Goal: Transaction & Acquisition: Subscribe to service/newsletter

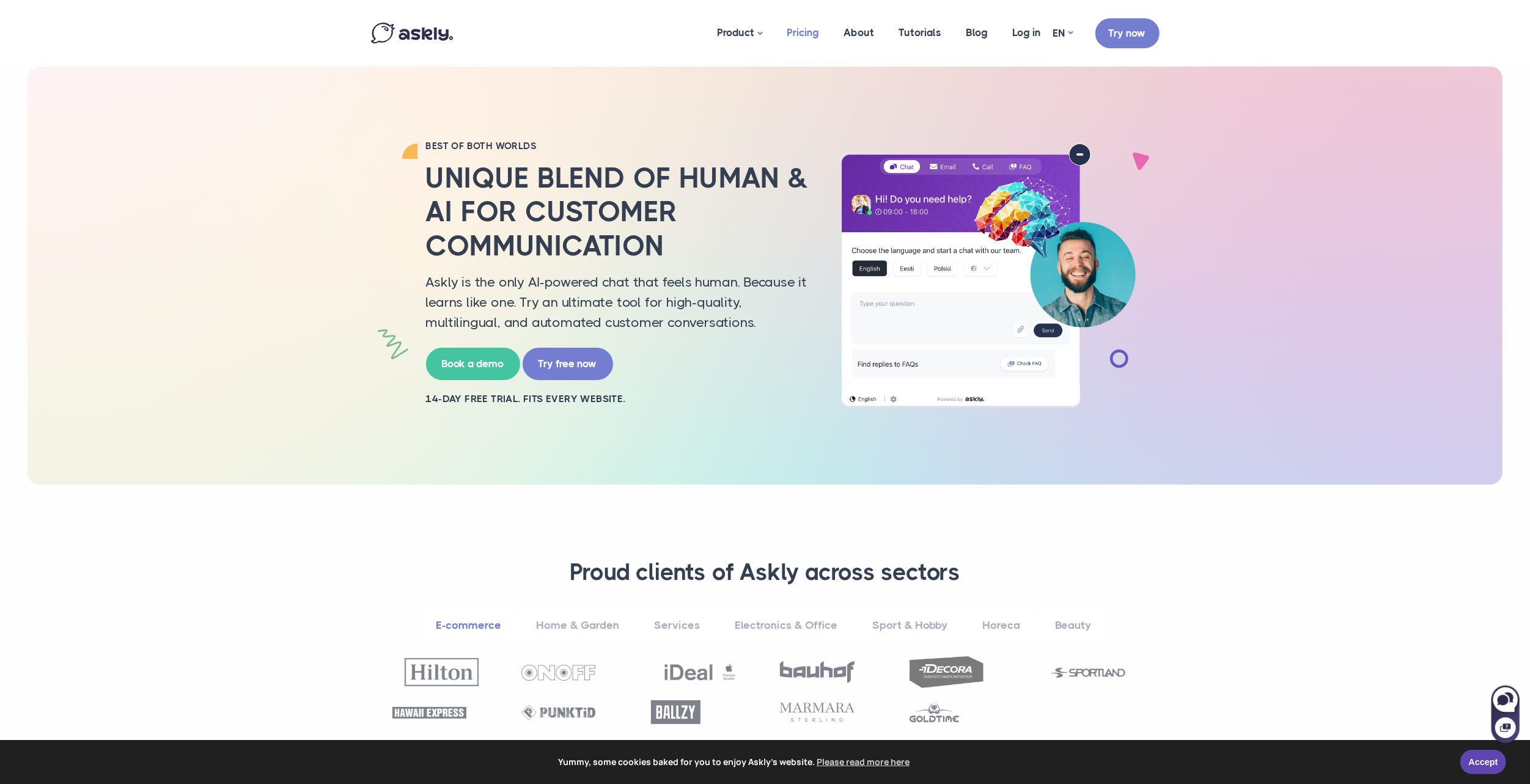
click at [806, 29] on link "Pricing" at bounding box center [803, 33] width 57 height 59
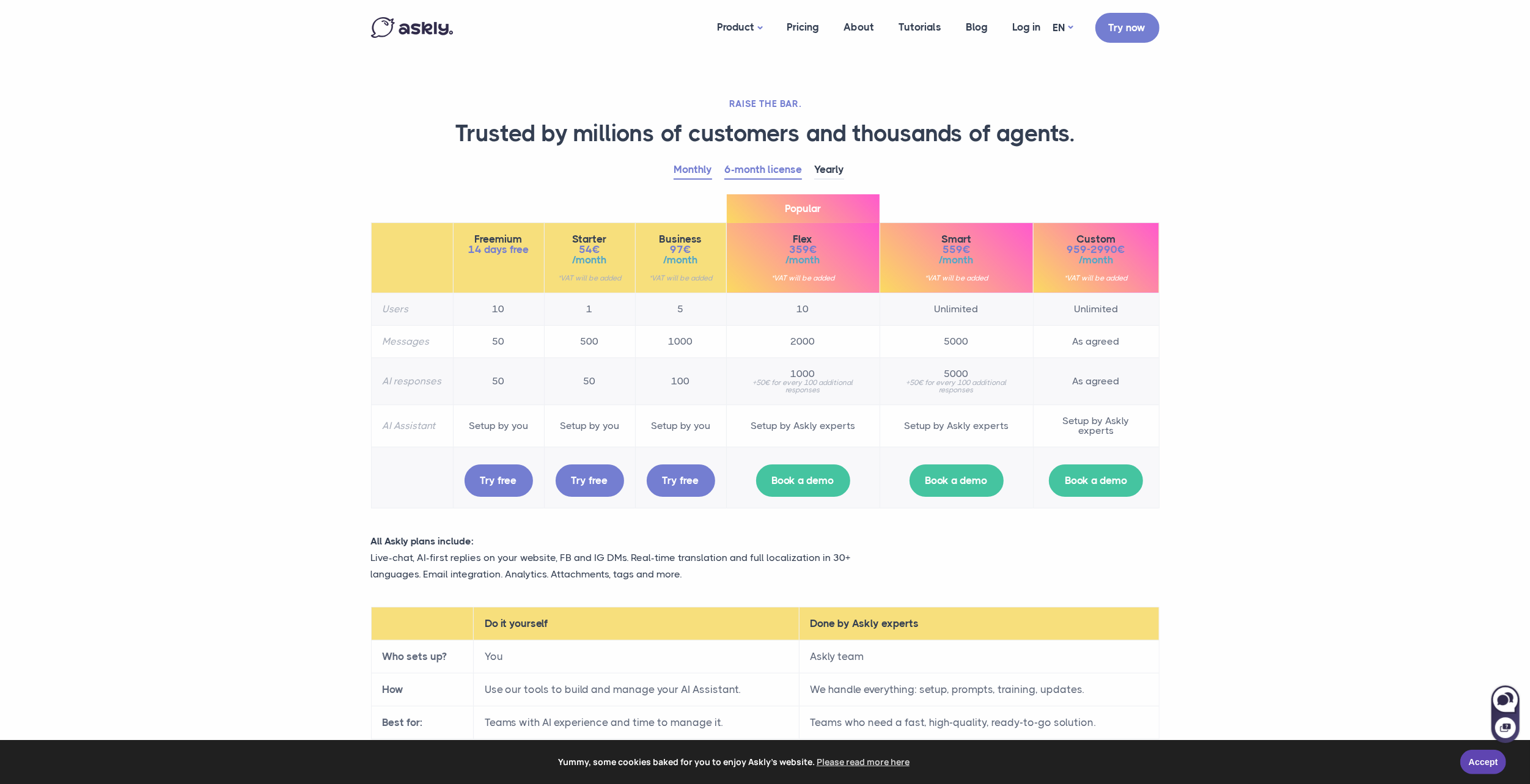
click at [708, 164] on link "Monthly" at bounding box center [692, 170] width 38 height 19
drag, startPoint x: 762, startPoint y: 175, endPoint x: 815, endPoint y: 163, distance: 54.3
click at [791, 168] on link "6-month license" at bounding box center [763, 170] width 78 height 19
click at [824, 172] on link "Yearly" at bounding box center [829, 170] width 30 height 19
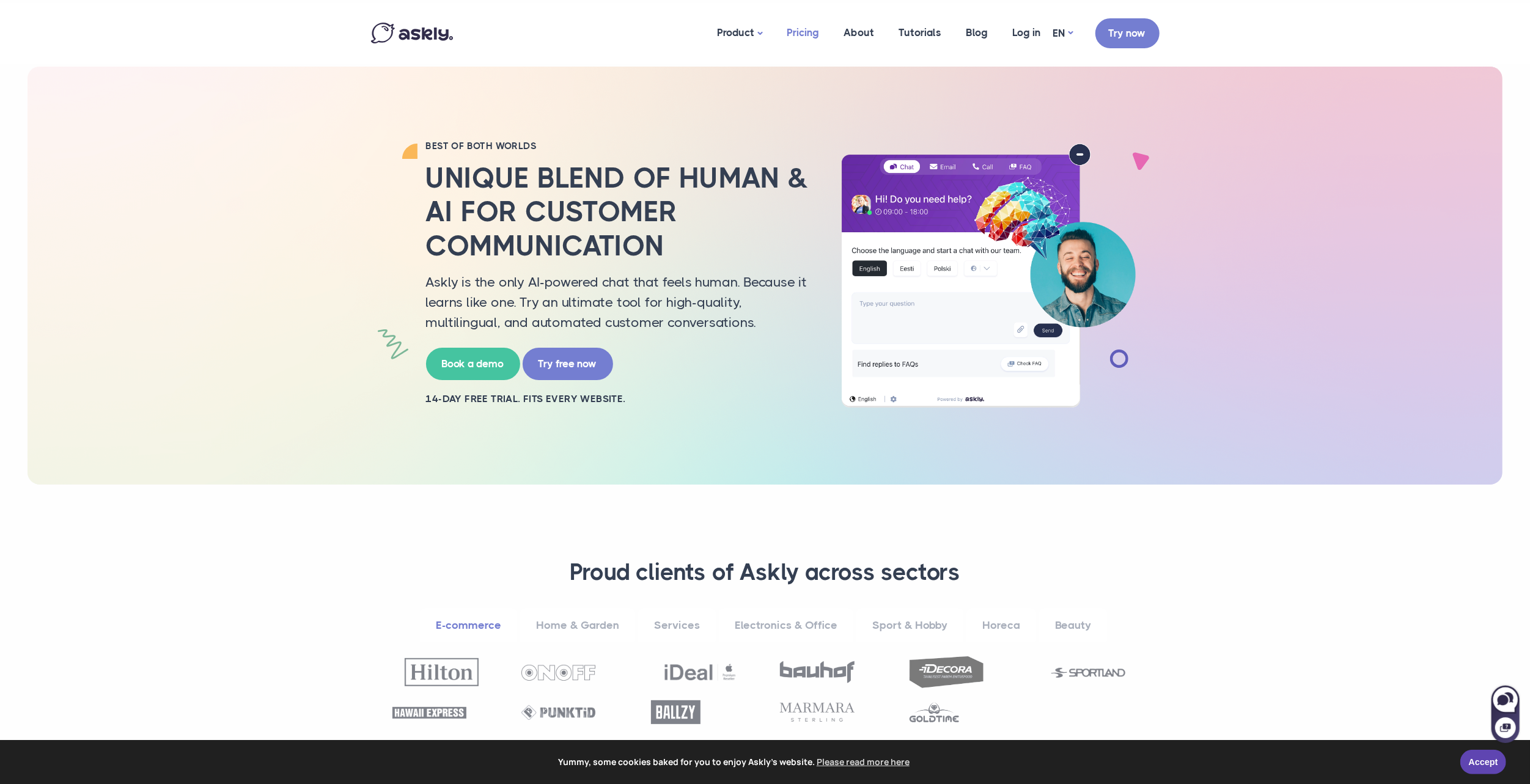
click at [814, 45] on link "Pricing" at bounding box center [803, 33] width 57 height 59
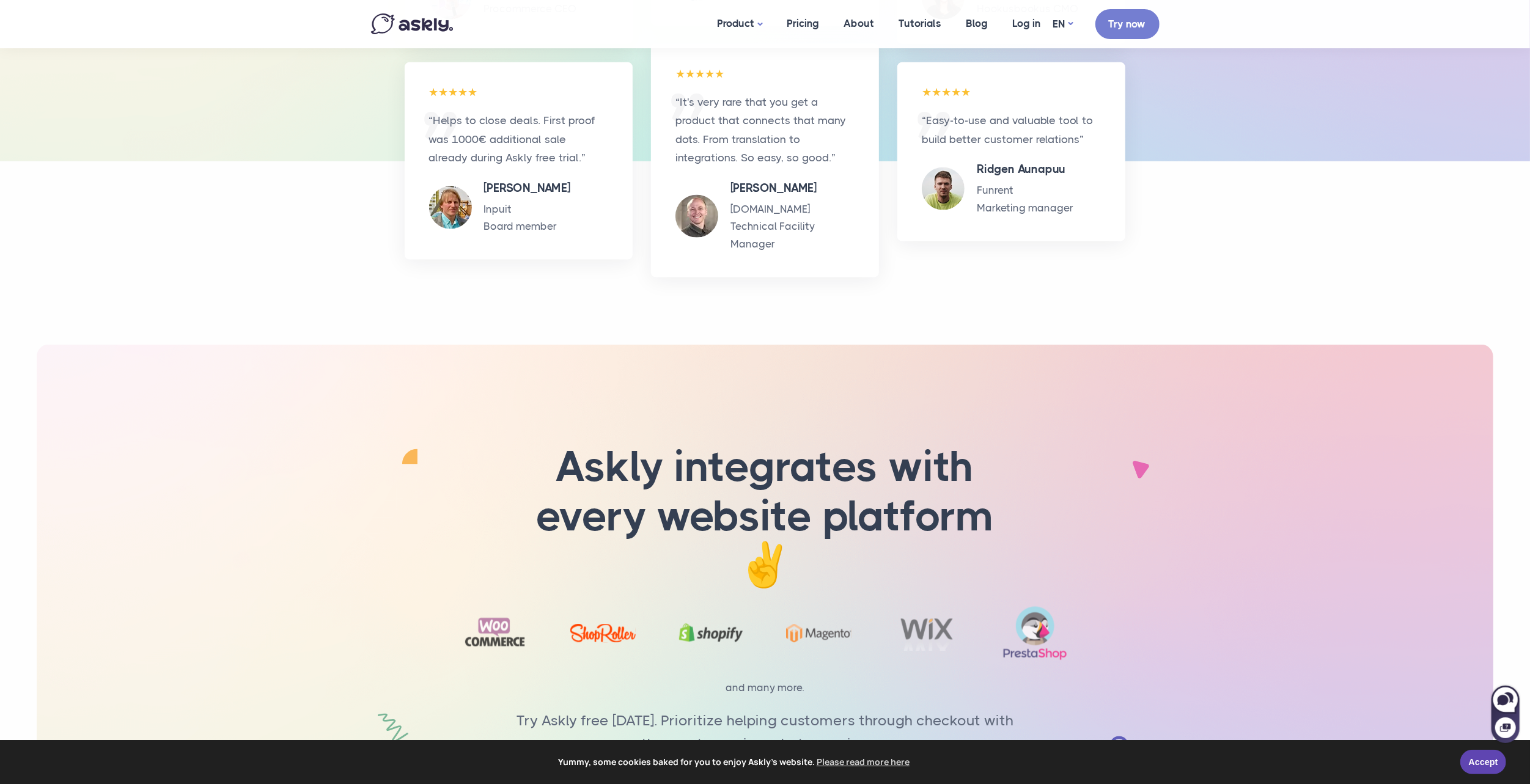
scroll to position [1956, 0]
